Goal: Information Seeking & Learning: Check status

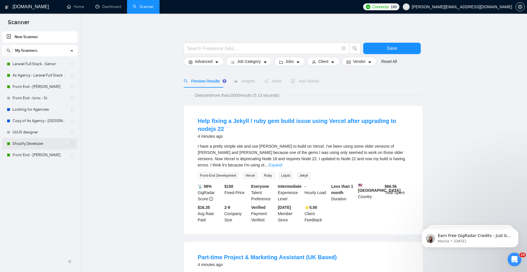
click at [37, 144] on link "Shopify Developer" at bounding box center [40, 143] width 54 height 11
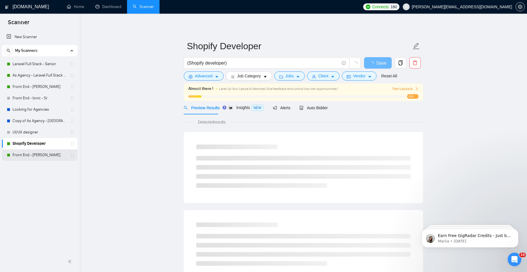
click at [41, 154] on link "Front End - [PERSON_NAME]" at bounding box center [40, 155] width 54 height 11
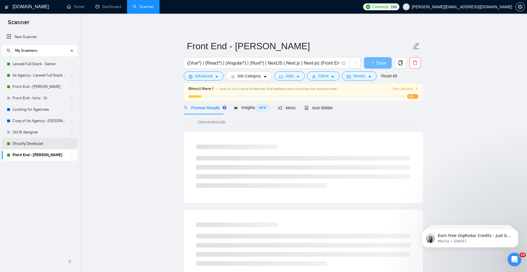
drag, startPoint x: 44, startPoint y: 146, endPoint x: 47, endPoint y: 145, distance: 3.1
click at [44, 146] on link "Shopify Developer" at bounding box center [40, 143] width 54 height 11
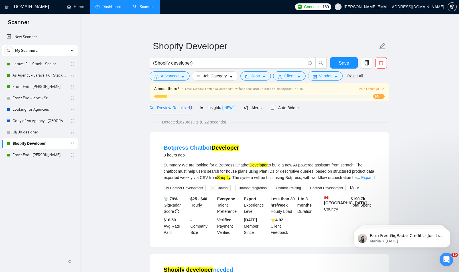
click at [116, 9] on link "Dashboard" at bounding box center [108, 6] width 26 height 5
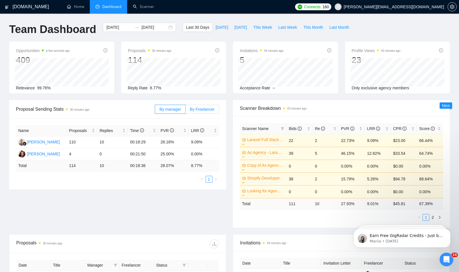
click at [200, 108] on span "By Freelancer" at bounding box center [202, 109] width 25 height 5
click at [185, 111] on input "By Freelancer" at bounding box center [185, 111] width 0 height 0
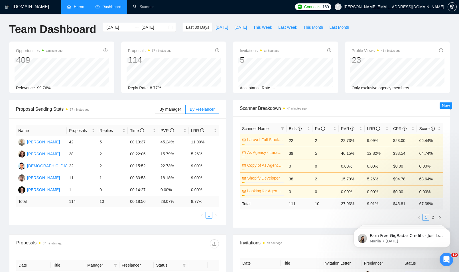
click at [81, 9] on link "Home" at bounding box center [75, 6] width 17 height 5
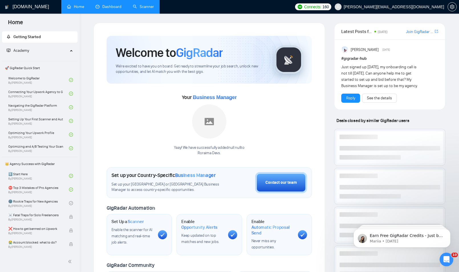
click at [133, 4] on link "Scanner" at bounding box center [143, 6] width 21 height 5
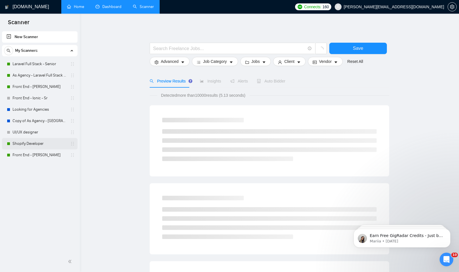
click at [39, 144] on link "Shopify Developer" at bounding box center [40, 143] width 54 height 11
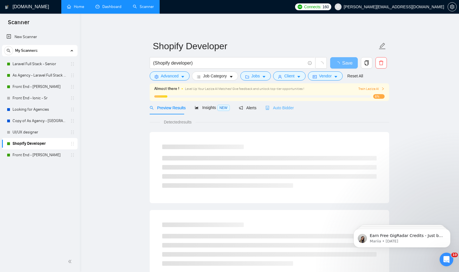
click at [281, 111] on div "Auto Bidder" at bounding box center [279, 107] width 28 height 13
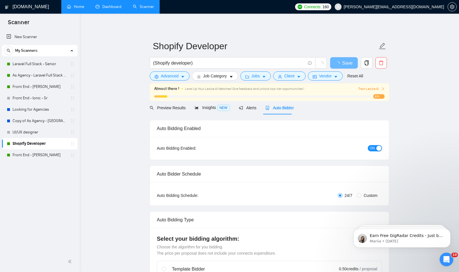
radio input "false"
radio input "true"
checkbox input "true"
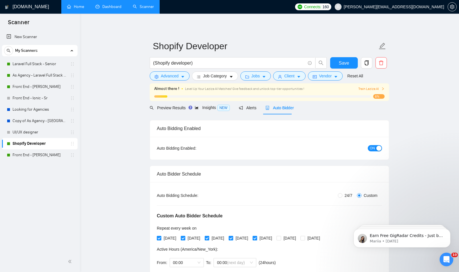
click at [377, 148] on div "button" at bounding box center [378, 148] width 5 height 5
click at [342, 64] on span "Save" at bounding box center [343, 63] width 10 height 7
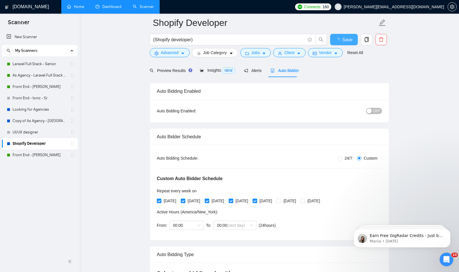
scroll to position [15, 0]
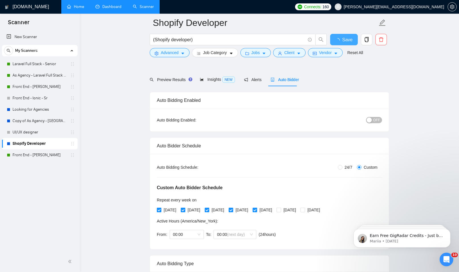
checkbox input "true"
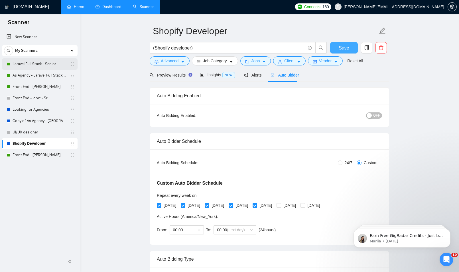
scroll to position [0, 0]
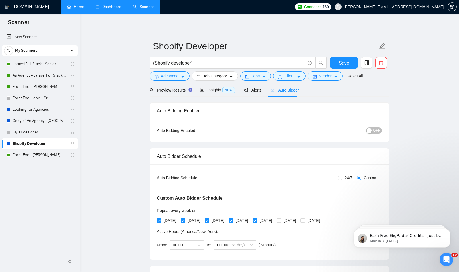
click at [21, 3] on h1 "[DOMAIN_NAME]" at bounding box center [31, 7] width 36 height 14
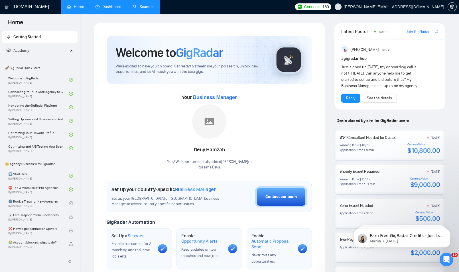
click at [30, 7] on h1 "[DOMAIN_NAME]" at bounding box center [31, 7] width 36 height 14
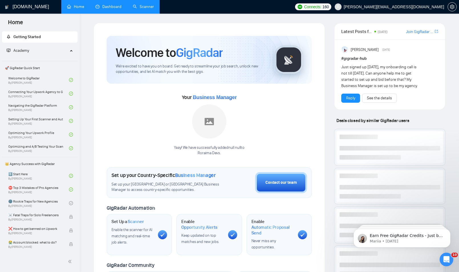
click at [106, 7] on link "Dashboard" at bounding box center [108, 6] width 26 height 5
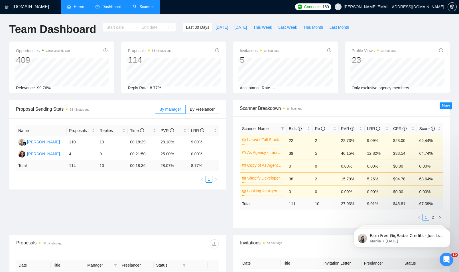
type input "[DATE]"
click at [193, 112] on span "By Freelancer" at bounding box center [202, 109] width 25 height 5
click at [185, 111] on input "By Freelancer" at bounding box center [185, 111] width 0 height 0
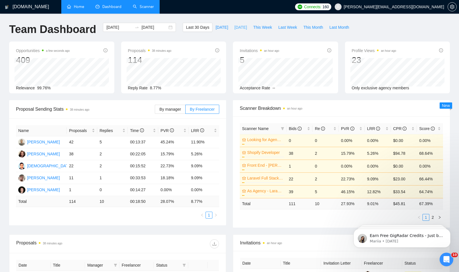
drag, startPoint x: 227, startPoint y: 28, endPoint x: 247, endPoint y: 33, distance: 21.3
click at [234, 36] on div "Last 30 Days [DATE] [DATE] This Week Last Week This Month Last Month" at bounding box center [267, 32] width 176 height 19
click at [258, 28] on span "This Week" at bounding box center [262, 27] width 19 height 6
type input "[DATE]"
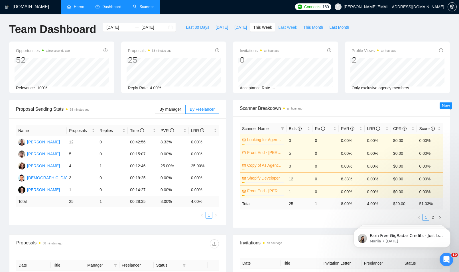
click at [282, 27] on span "Last Week" at bounding box center [287, 27] width 19 height 6
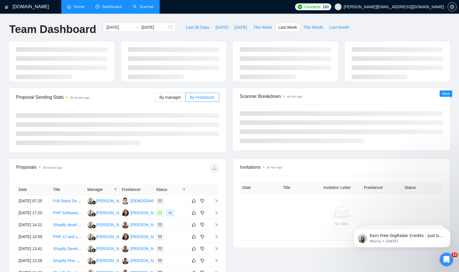
type input "[DATE]"
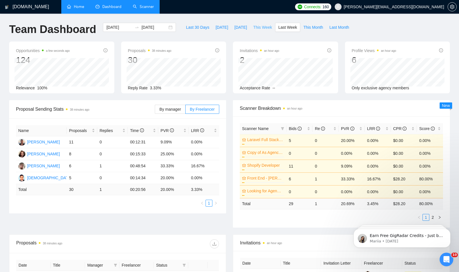
click at [265, 26] on span "This Week" at bounding box center [262, 27] width 19 height 6
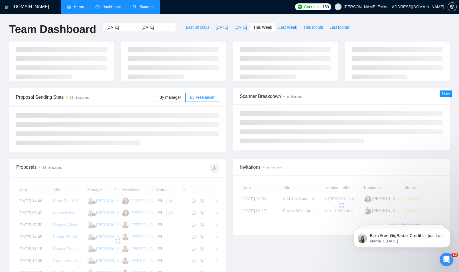
type input "[DATE]"
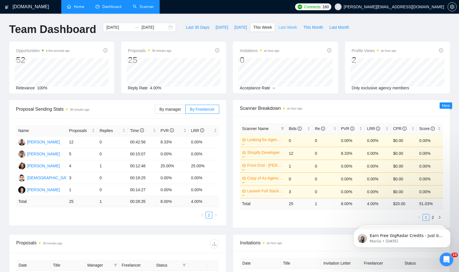
click at [278, 26] on span "Last Week" at bounding box center [287, 27] width 19 height 6
type input "[DATE]"
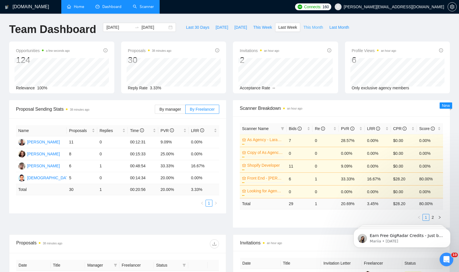
click at [303, 26] on span "This Month" at bounding box center [313, 27] width 20 height 6
type input "[DATE]"
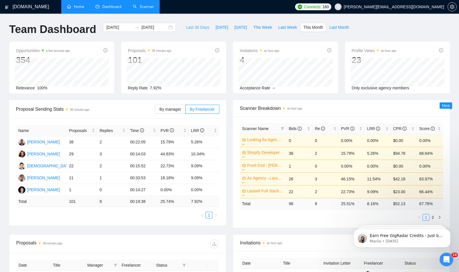
click at [190, 28] on span "Last 30 Days" at bounding box center [197, 27] width 23 height 6
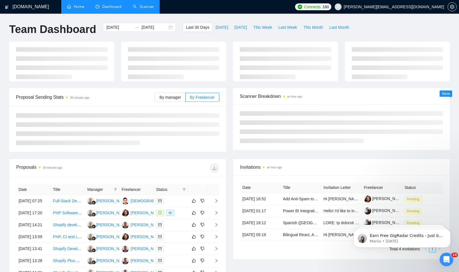
type input "[DATE]"
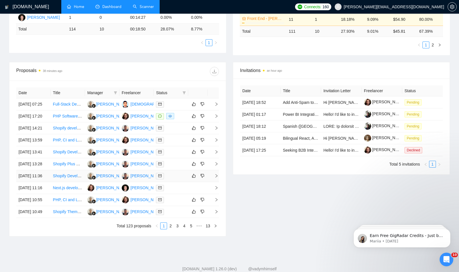
scroll to position [242, 0]
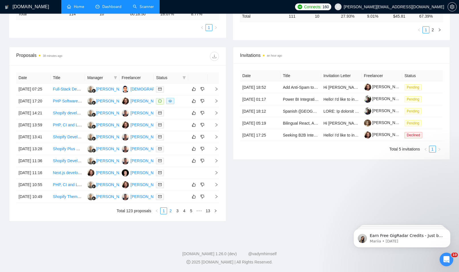
click at [169, 211] on link "2" at bounding box center [170, 211] width 6 height 6
click at [177, 213] on link "3" at bounding box center [177, 211] width 6 height 6
click at [185, 211] on link "4" at bounding box center [184, 211] width 6 height 6
